Goal: Task Accomplishment & Management: Manage account settings

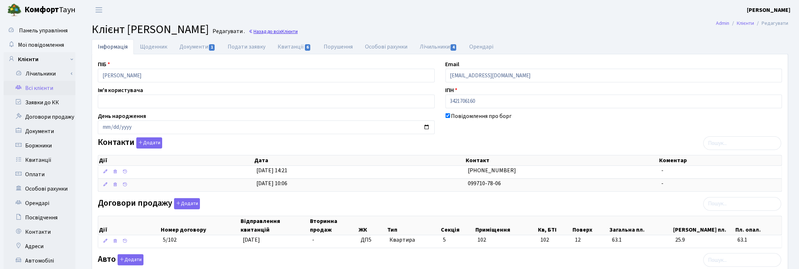
click at [298, 29] on link "Назад до всіх Клієнти" at bounding box center [273, 31] width 49 height 7
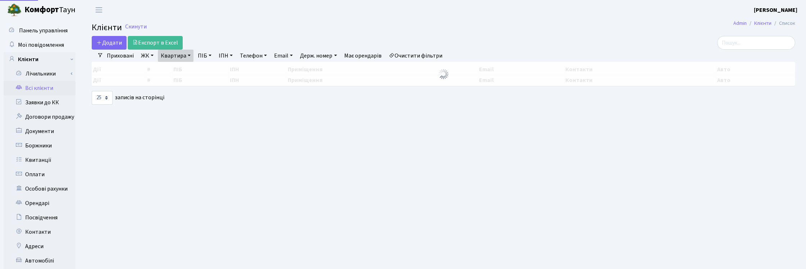
select select "25"
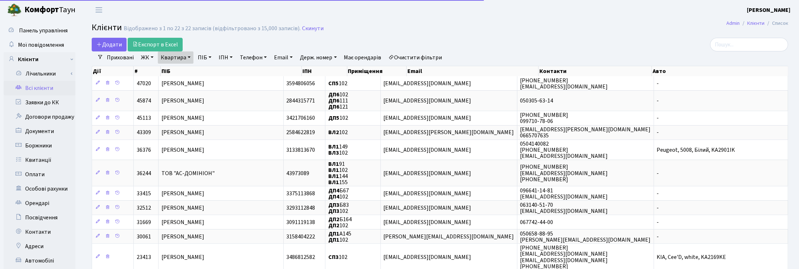
click at [187, 54] on link "Квартира" at bounding box center [176, 57] width 36 height 12
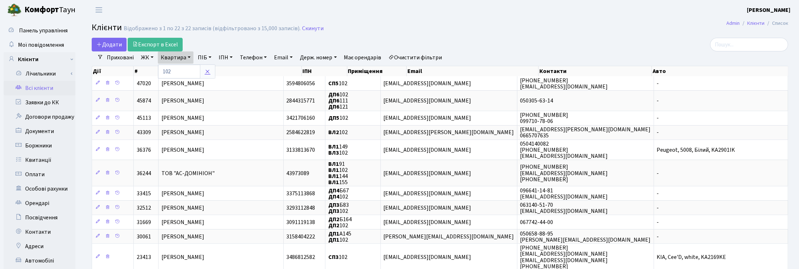
click at [211, 71] on link at bounding box center [207, 72] width 15 height 14
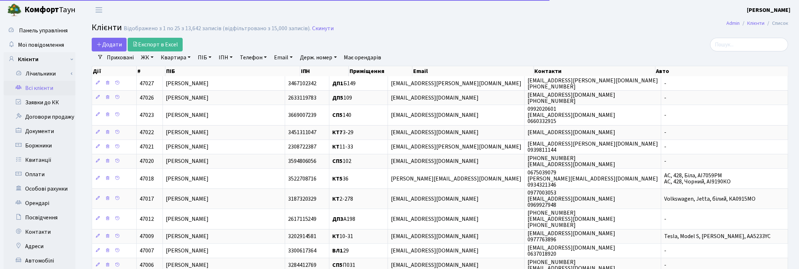
click at [183, 56] on link "Квартира" at bounding box center [176, 57] width 36 height 12
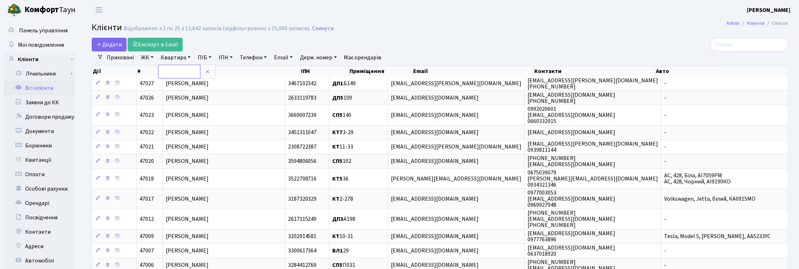
click at [179, 74] on input "text" at bounding box center [179, 72] width 42 height 14
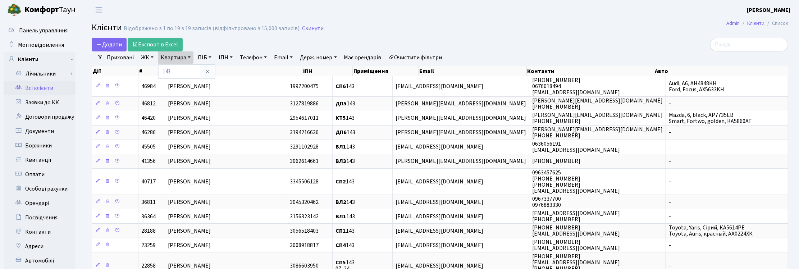
click at [149, 58] on link "ЖК" at bounding box center [147, 57] width 18 height 12
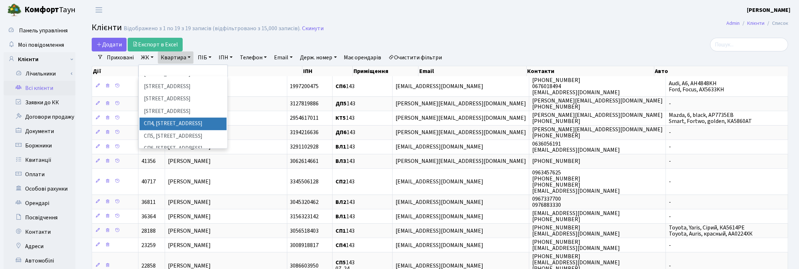
scroll to position [135, 0]
click at [170, 115] on li "СП5, Столичне шосе, 3-А" at bounding box center [183, 121] width 87 height 13
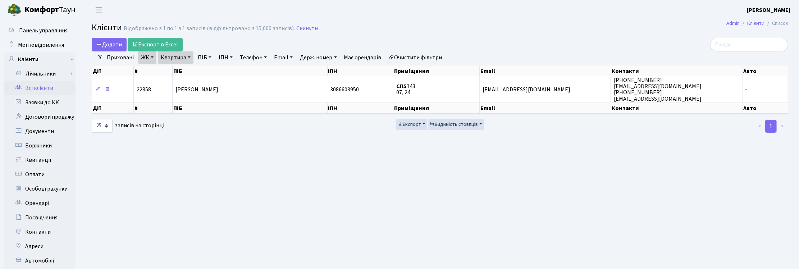
click at [188, 58] on link "Квартира" at bounding box center [176, 57] width 36 height 12
click at [177, 72] on input "143" at bounding box center [179, 72] width 42 height 14
type input "148"
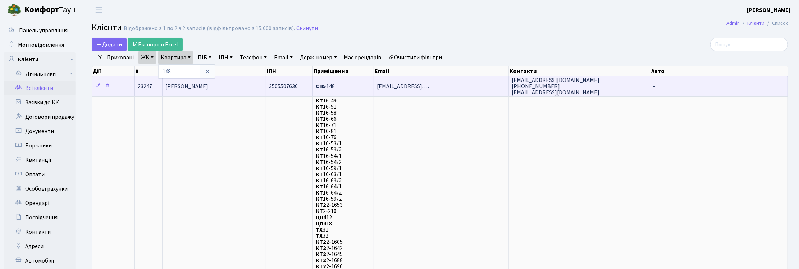
click at [238, 87] on td "[PERSON_NAME]" at bounding box center [215, 86] width 104 height 20
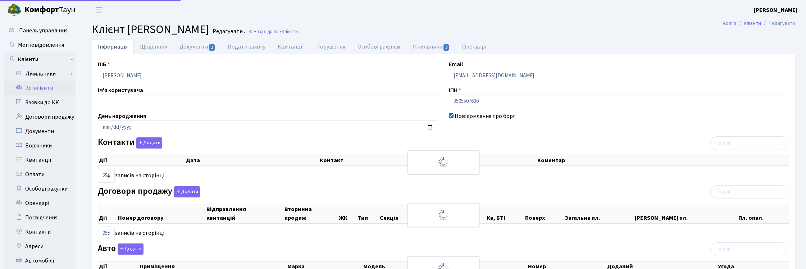
select select "25"
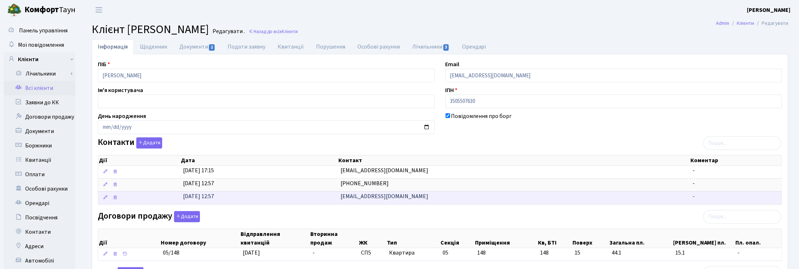
click at [407, 200] on td "[EMAIL_ADDRESS][DOMAIN_NAME]" at bounding box center [514, 197] width 353 height 13
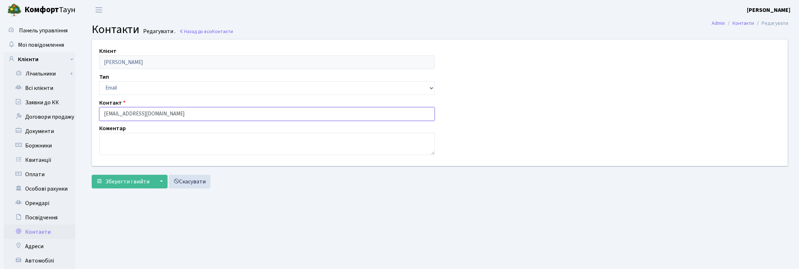
drag, startPoint x: 156, startPoint y: 110, endPoint x: 83, endPoint y: 110, distance: 72.7
click at [83, 110] on div "Клієнт [PERSON_NAME] Тип Email Телефон Контакт [EMAIL_ADDRESS][DOMAIN_NAME] Ком…" at bounding box center [440, 115] width 718 height 153
click at [202, 32] on link "Назад до всіх Контакти" at bounding box center [206, 31] width 54 height 7
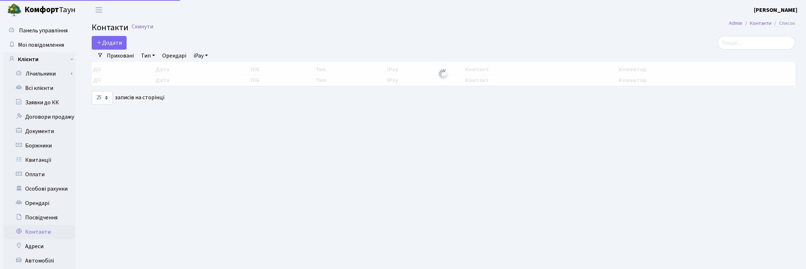
select select "25"
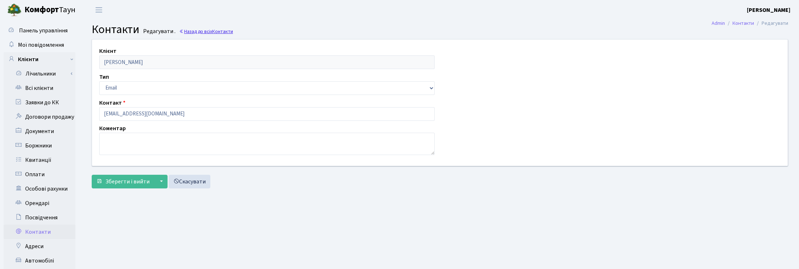
click at [201, 31] on link "Назад до всіх Контакти" at bounding box center [206, 31] width 54 height 7
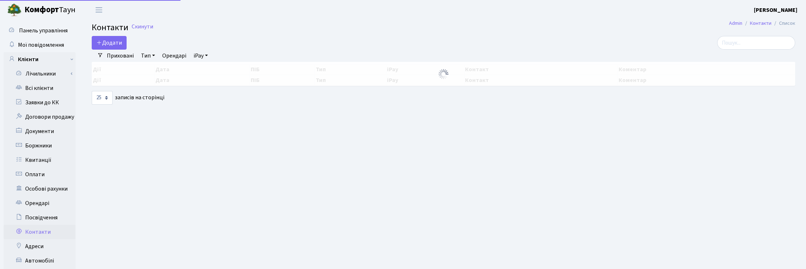
select select "25"
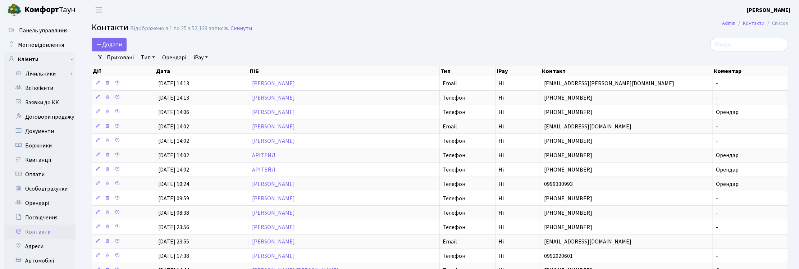
click at [315, 38] on div "Додати" at bounding box center [322, 45] width 461 height 14
click at [301, 39] on div "Додати" at bounding box center [322, 45] width 461 height 14
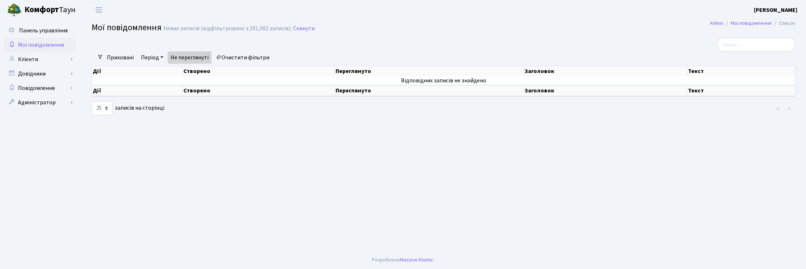
select select "25"
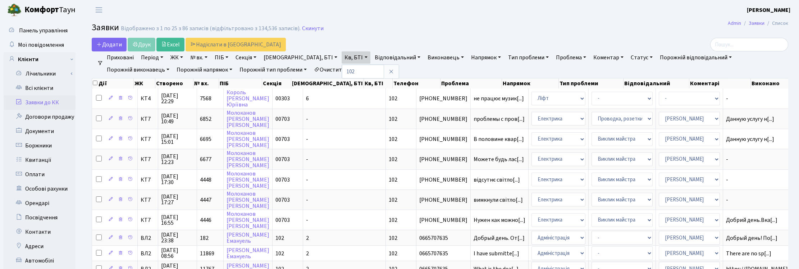
select select "25"
type input "А102"
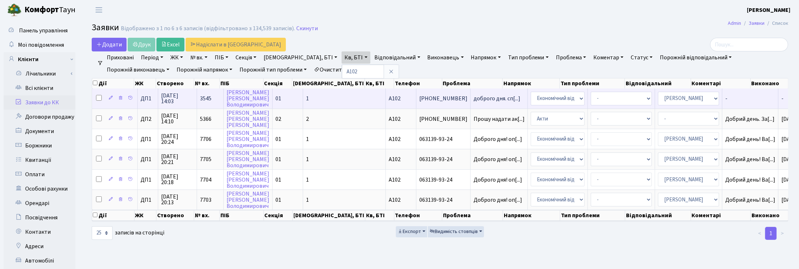
click at [175, 98] on span "09.05.2025 14:03" at bounding box center [177, 99] width 33 height 12
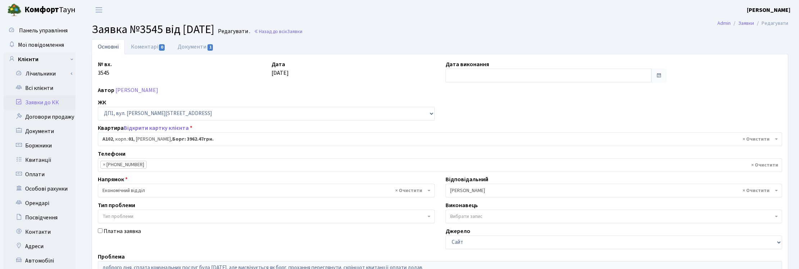
select select "29752"
click at [355, 15] on header "Комфорт Таун Корчун І. С. Мій обліковий запис Вийти" at bounding box center [399, 10] width 799 height 20
click at [358, 27] on h2 "Заявка №3545 від 09.05.2025 Редагувати . Назад до всіх Заявки" at bounding box center [440, 30] width 697 height 14
click at [455, 77] on input "text" at bounding box center [549, 76] width 206 height 14
drag, startPoint x: 272, startPoint y: 73, endPoint x: 304, endPoint y: 74, distance: 32.4
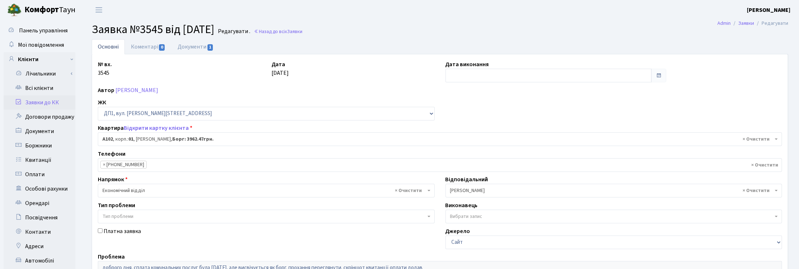
click at [304, 74] on div "Дата 09.05.2025" at bounding box center [353, 71] width 174 height 22
copy div "[DATE]"
click at [458, 80] on input "text" at bounding box center [549, 76] width 206 height 14
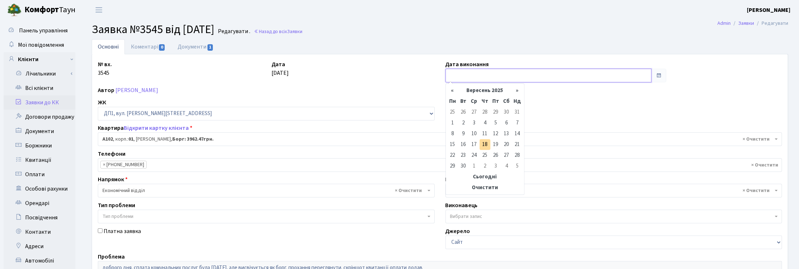
paste input "[DATE]"
type input "[DATE]"
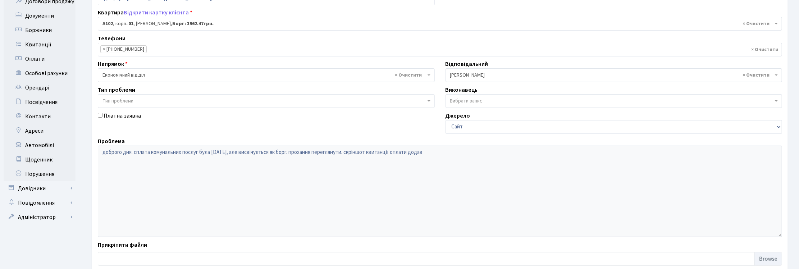
scroll to position [160, 0]
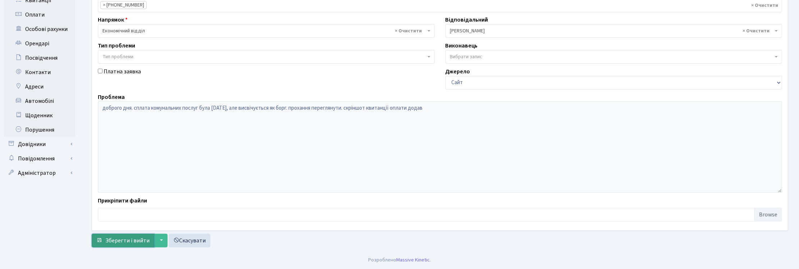
click at [132, 237] on span "Зберегти і вийти" at bounding box center [127, 241] width 44 height 8
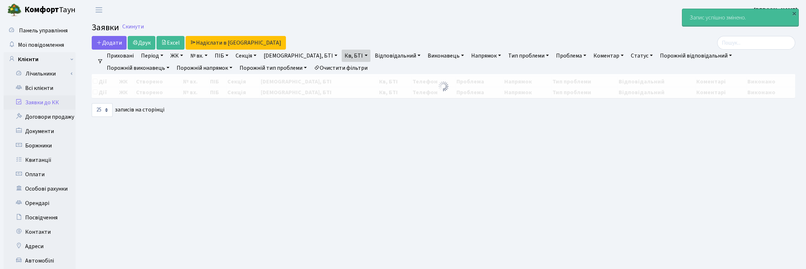
select select "25"
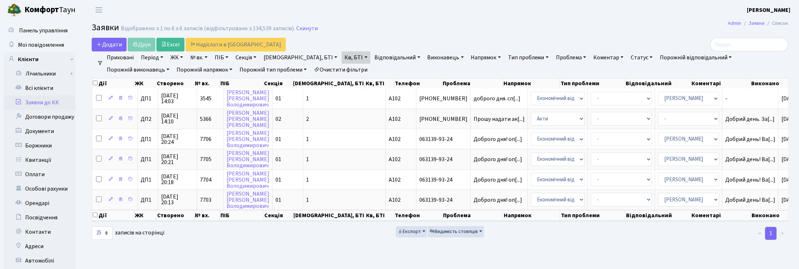
click at [355, 26] on h2 "Заявки Відображено з 1 по 6 з 6 записів (відфільтровано з 134,539 записів). Ски…" at bounding box center [440, 29] width 697 height 12
click at [308, 25] on link "Скинути" at bounding box center [307, 28] width 22 height 7
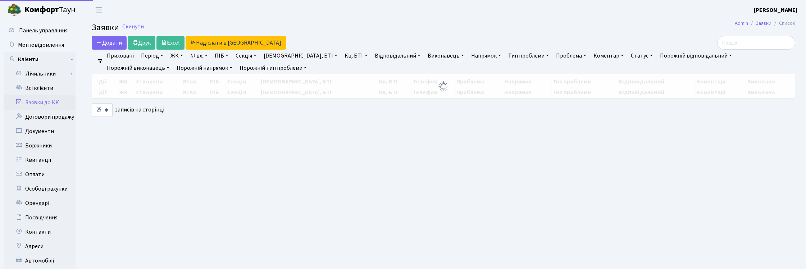
select select "25"
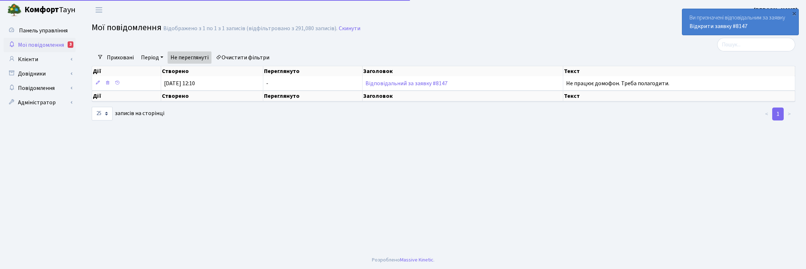
select select "25"
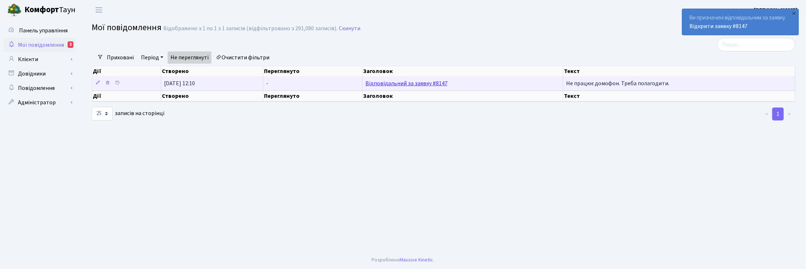
click at [423, 81] on link "Відповідальний за заявку #8147" at bounding box center [406, 84] width 82 height 8
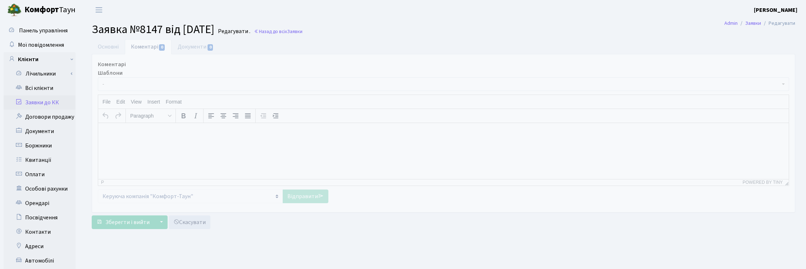
select select "2502"
select select "38"
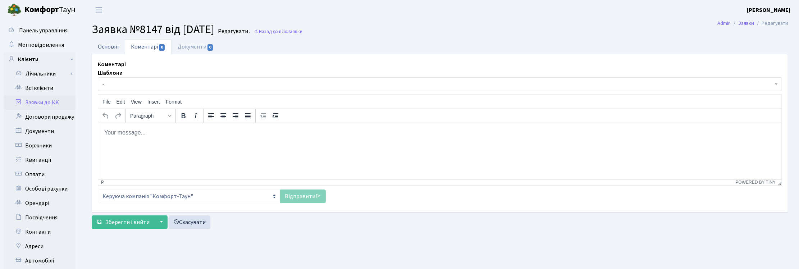
click at [115, 44] on link "Основні" at bounding box center [108, 46] width 33 height 15
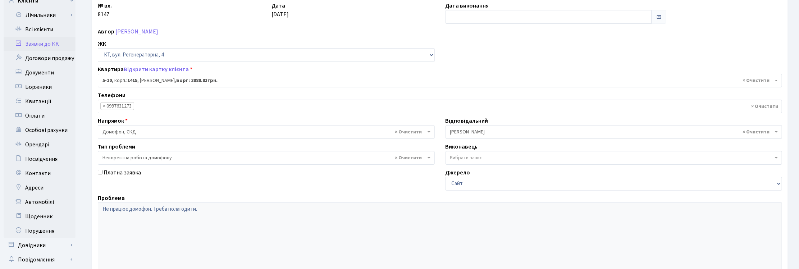
scroll to position [90, 0]
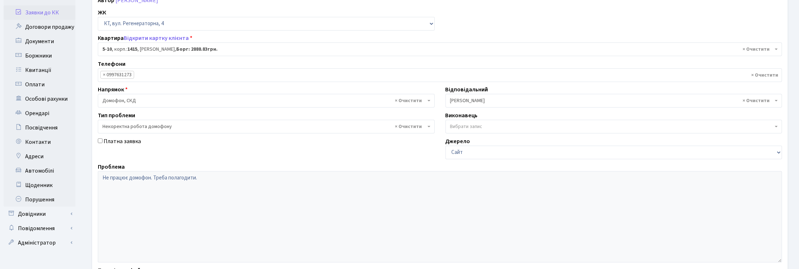
click at [560, 14] on div "№ вх. 8147 Дата 18.09.2025 Дата виконання Автор Бурковська Галина Андріївна ЖК …" at bounding box center [439, 132] width 695 height 324
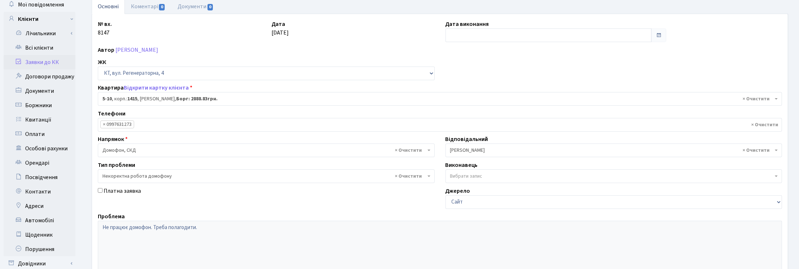
scroll to position [0, 0]
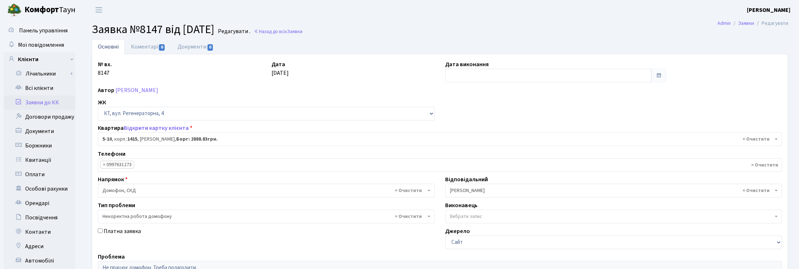
click at [300, 40] on ul "Основні Коментарі 0 Документи 0" at bounding box center [440, 46] width 697 height 15
click at [38, 88] on link "Всі клієнти" at bounding box center [40, 88] width 72 height 14
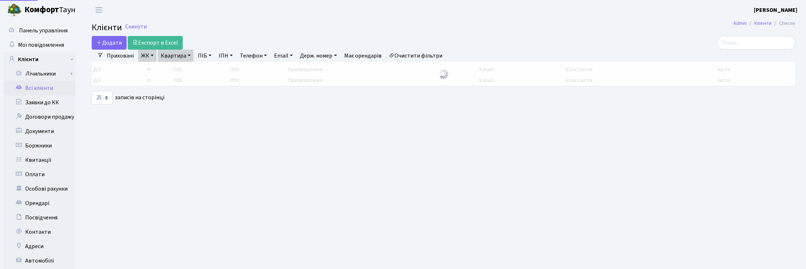
select select "25"
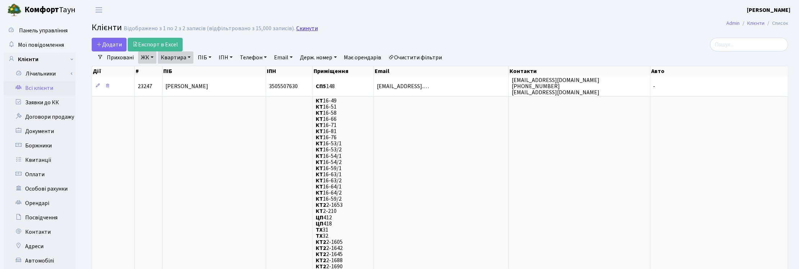
click at [304, 27] on link "Скинути" at bounding box center [307, 28] width 22 height 7
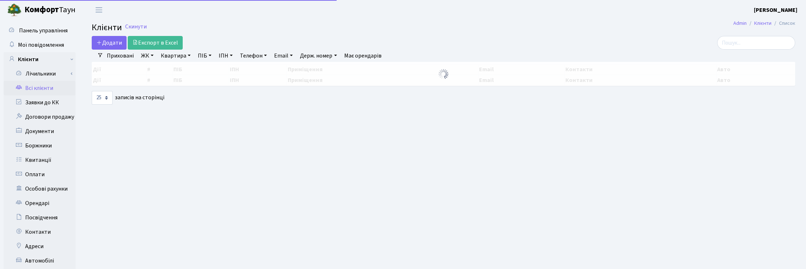
select select "25"
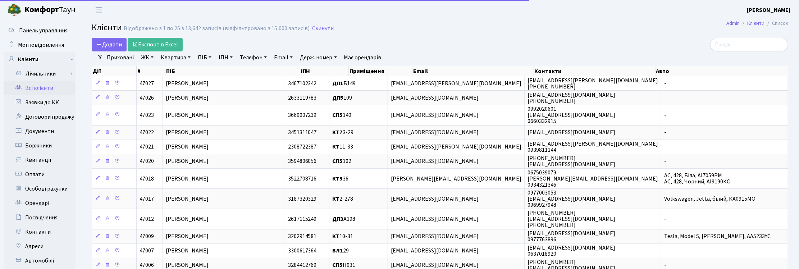
click at [178, 61] on link "Квартира" at bounding box center [176, 57] width 36 height 12
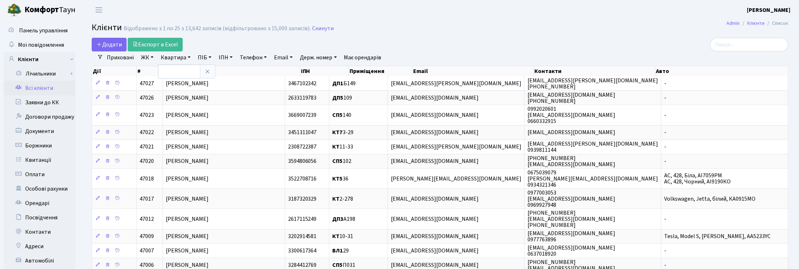
click at [324, 58] on link "Держ. номер" at bounding box center [318, 57] width 42 height 12
click at [326, 73] on input "text" at bounding box center [319, 72] width 42 height 14
type input "5380"
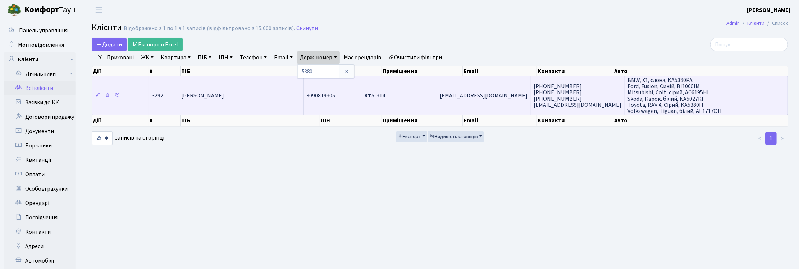
click at [223, 97] on span "[PERSON_NAME]" at bounding box center [202, 96] width 43 height 8
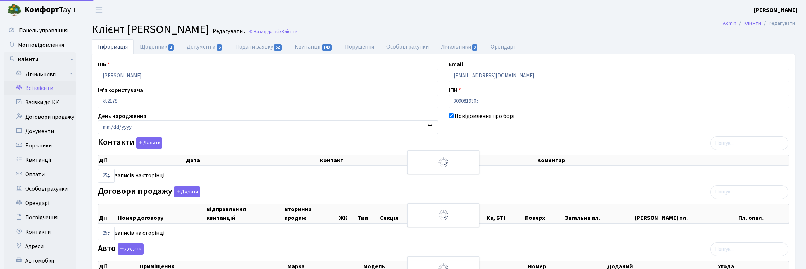
select select "25"
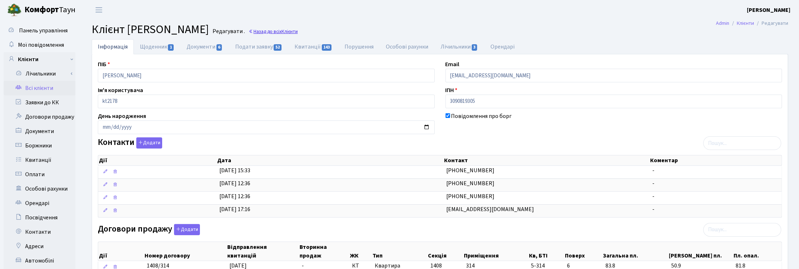
click at [298, 29] on link "Назад до всіх Клієнти" at bounding box center [273, 31] width 49 height 7
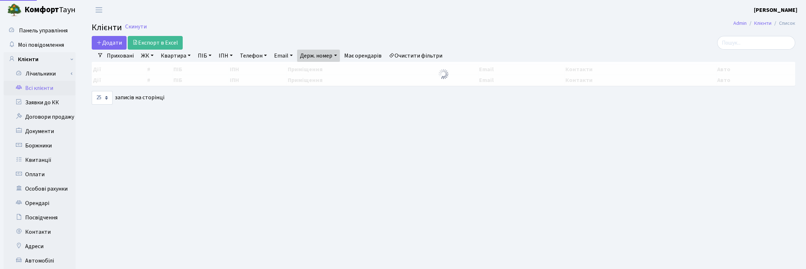
select select "25"
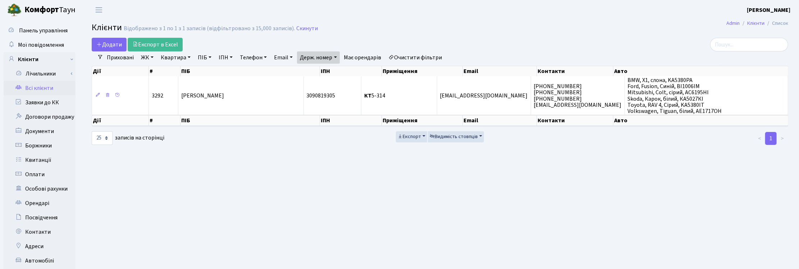
click at [335, 55] on link "Держ. номер" at bounding box center [318, 57] width 42 height 12
click at [328, 74] on input "5380" at bounding box center [319, 72] width 42 height 14
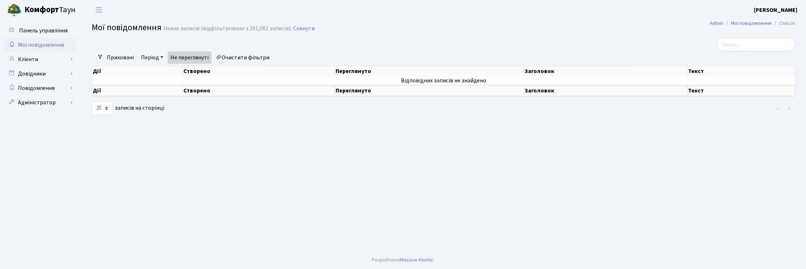
select select "25"
click at [306, 184] on main "Admin Мої повідомлення Список Мої повідомлення [PERSON_NAME] записів (відфільтр…" at bounding box center [443, 135] width 725 height 231
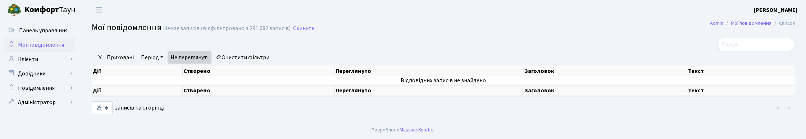
drag, startPoint x: 445, startPoint y: 114, endPoint x: 446, endPoint y: 119, distance: 5.2
click at [445, 114] on div at bounding box center [443, 108] width 238 height 14
